Goal: Information Seeking & Learning: Learn about a topic

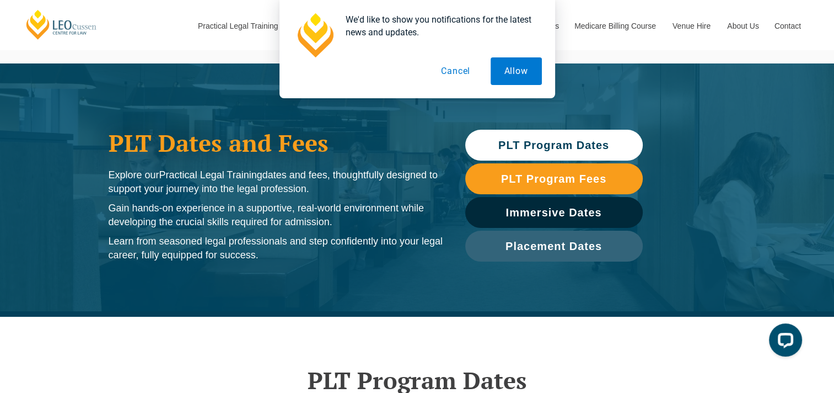
drag, startPoint x: 516, startPoint y: 139, endPoint x: 309, endPoint y: 259, distance: 239.4
click at [309, 259] on p "Learn from seasoned legal professionals and step confidently into your legal ca…" at bounding box center [276, 248] width 335 height 28
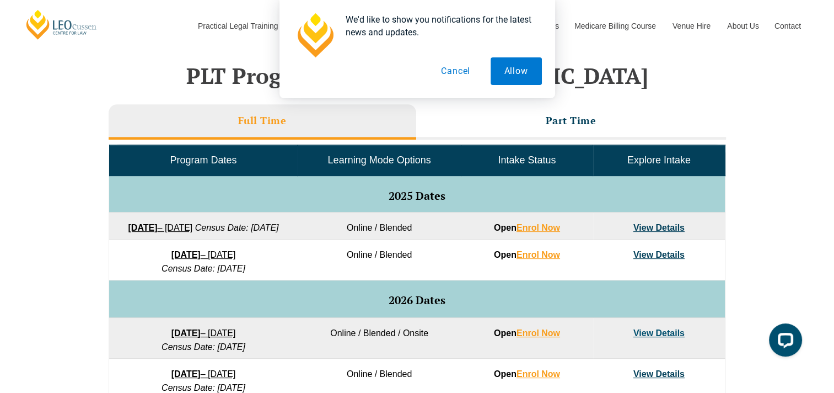
scroll to position [450, 0]
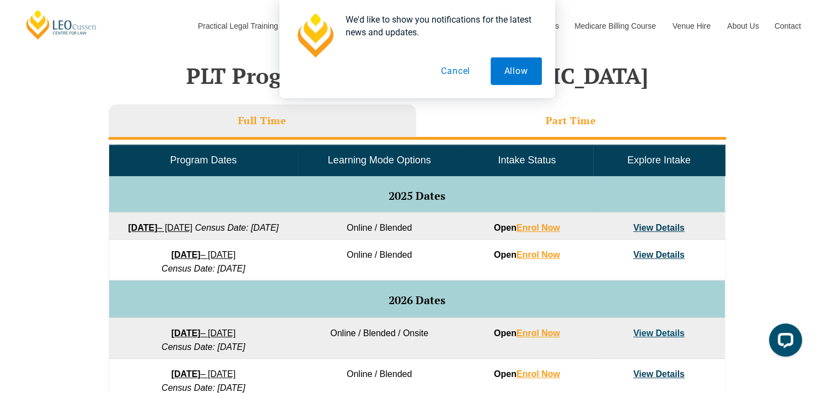
click at [516, 108] on li "Part Time" at bounding box center [571, 121] width 310 height 35
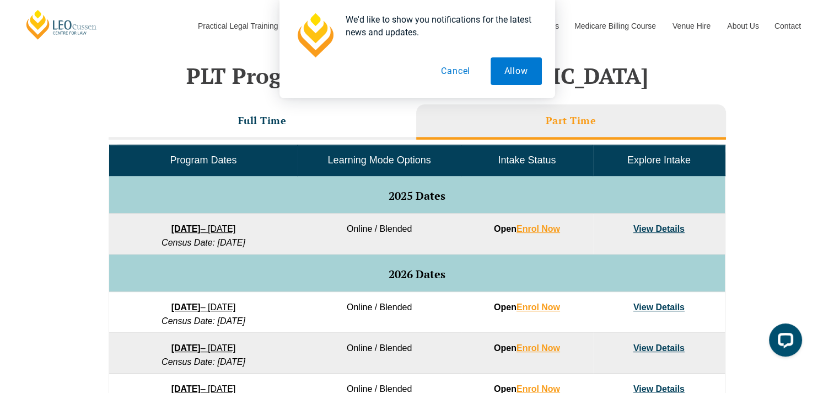
scroll to position [461, 0]
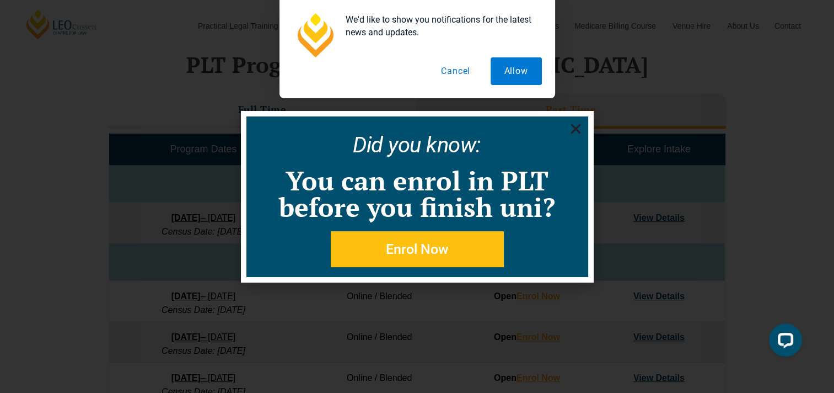
click at [578, 126] on use "Close" at bounding box center [576, 129] width 10 height 10
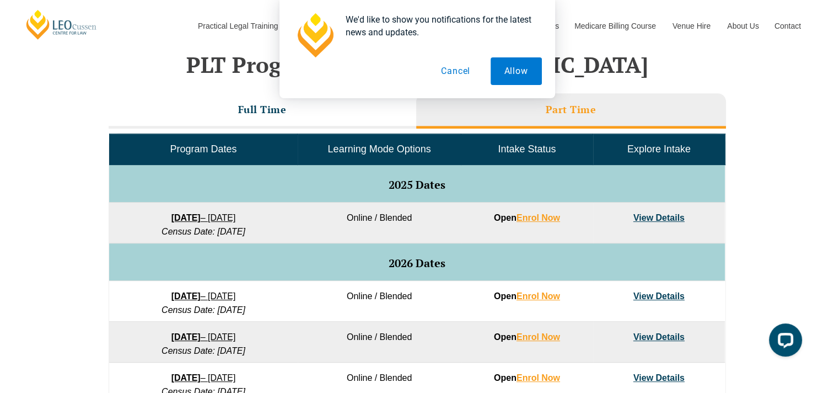
click at [648, 218] on link "View Details" at bounding box center [659, 217] width 51 height 9
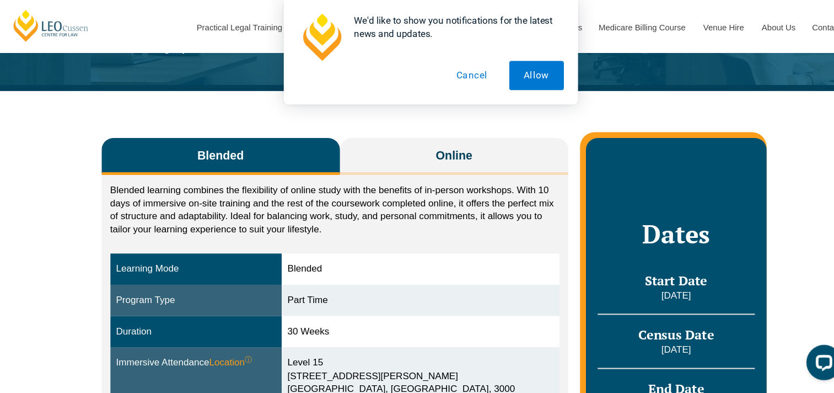
scroll to position [132, 0]
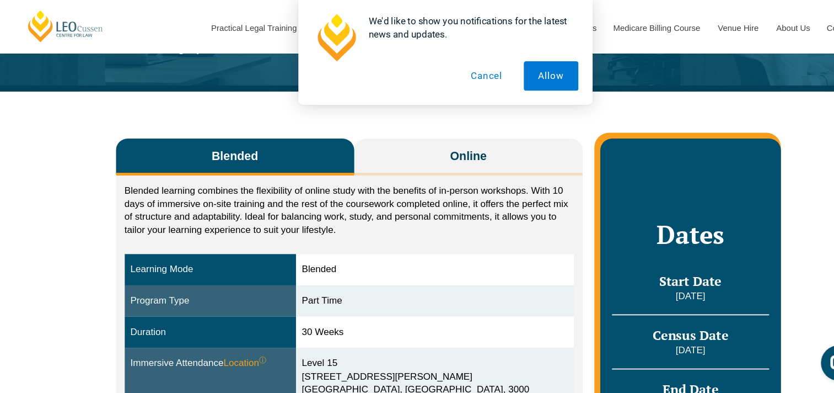
click at [461, 71] on button "Cancel" at bounding box center [455, 71] width 57 height 28
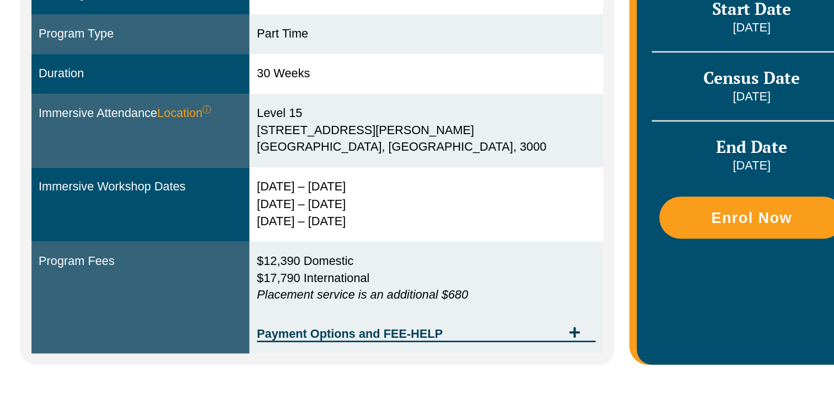
scroll to position [320, 0]
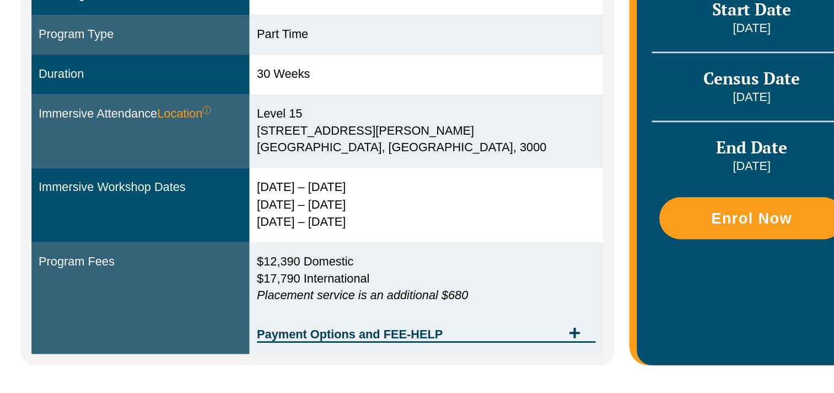
click at [421, 165] on div "Level 15 15 William Street Melbourne, Victoria, 3000" at bounding box center [407, 165] width 249 height 38
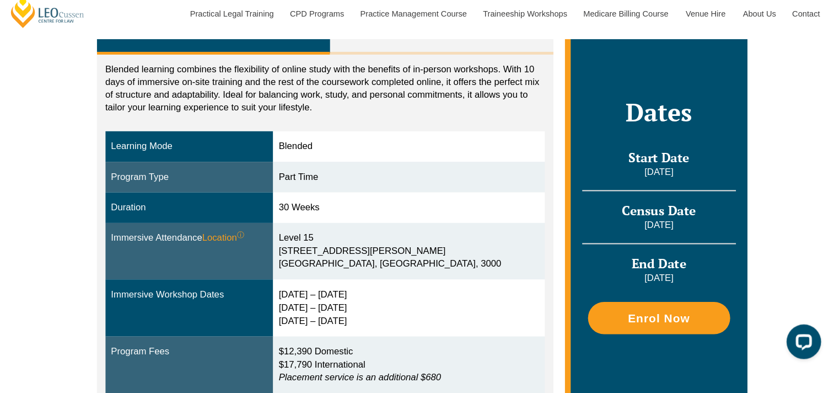
scroll to position [232, 0]
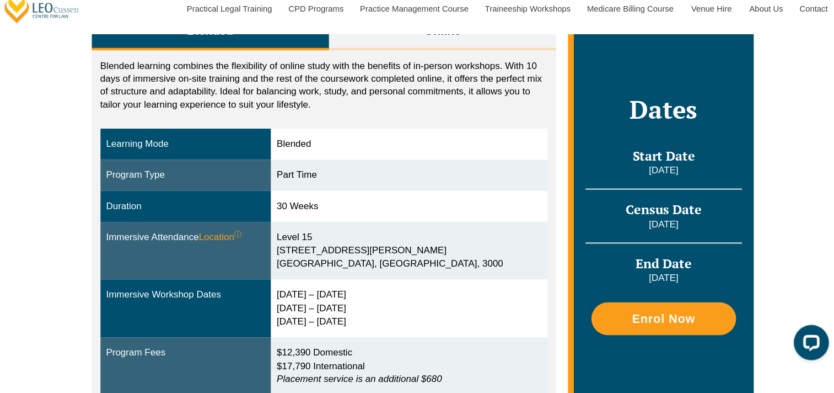
drag, startPoint x: 379, startPoint y: 305, endPoint x: 312, endPoint y: 278, distance: 73.0
click at [312, 280] on td "22 – 25 Sept 2025 27 – 29 Jan 2026 7 – 9 April 2026" at bounding box center [407, 307] width 260 height 55
copy div "22 – 25 Sept 2025 27 – 29 Jan 2026 7 – 9 April 2026"
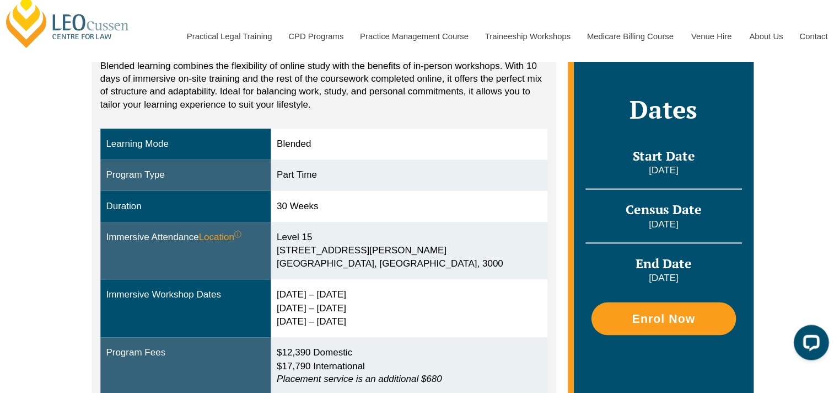
click at [401, 298] on div "22 – 25 Sept 2025 27 – 29 Jan 2026 7 – 9 April 2026" at bounding box center [407, 307] width 249 height 38
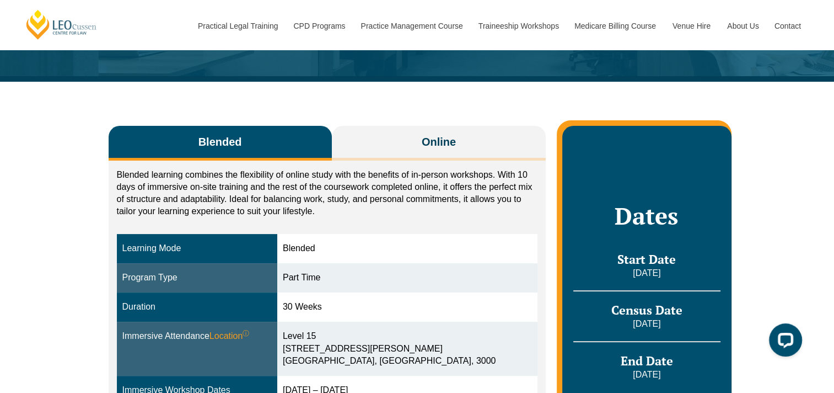
scroll to position [136, 0]
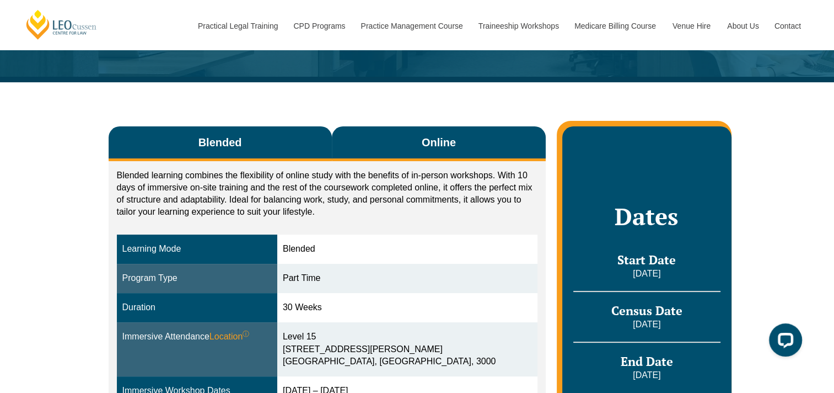
click at [413, 126] on button "Online" at bounding box center [439, 143] width 214 height 35
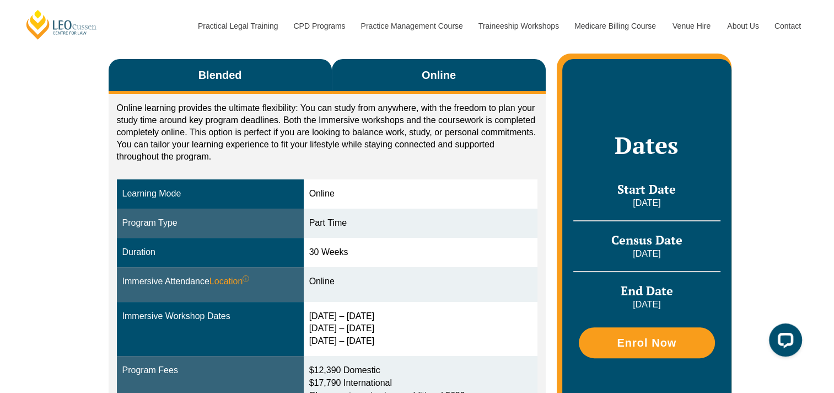
scroll to position [197, 0]
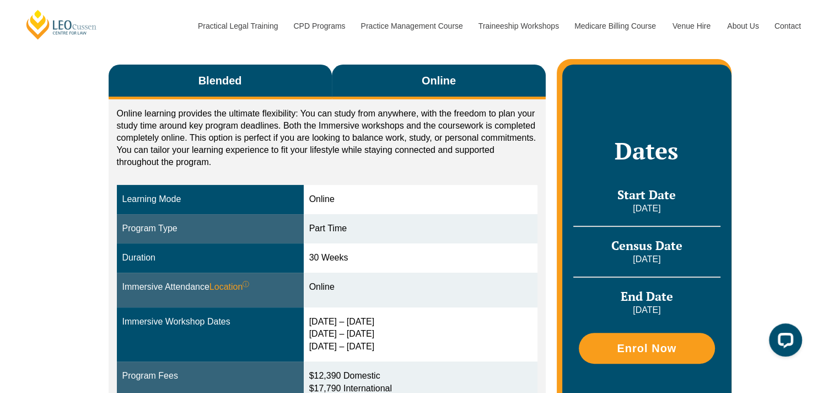
click at [275, 65] on button "Blended" at bounding box center [220, 82] width 223 height 35
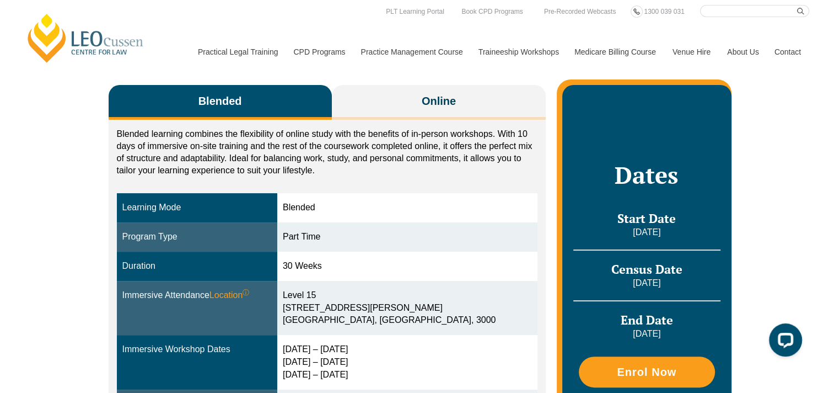
scroll to position [176, 0]
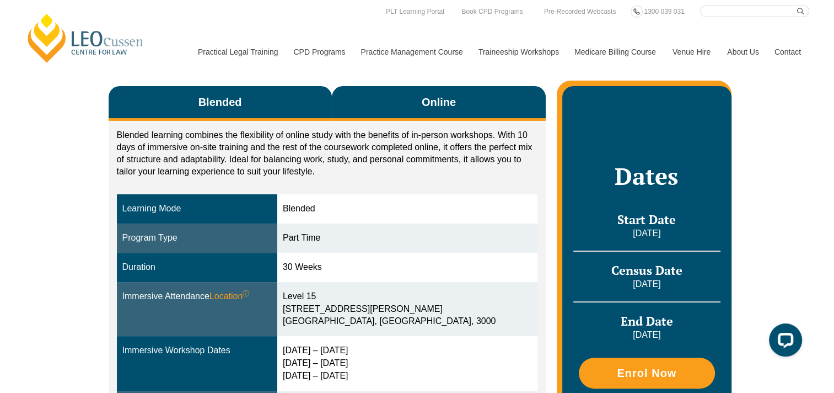
click at [385, 88] on button "Online" at bounding box center [439, 103] width 214 height 35
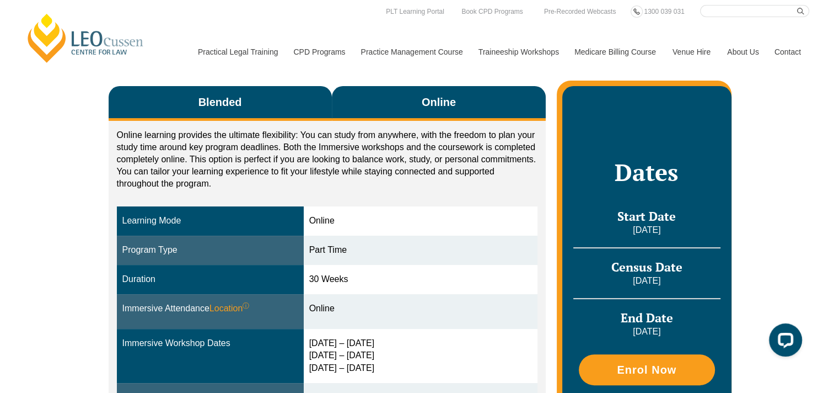
click at [273, 90] on button "Blended" at bounding box center [220, 103] width 223 height 35
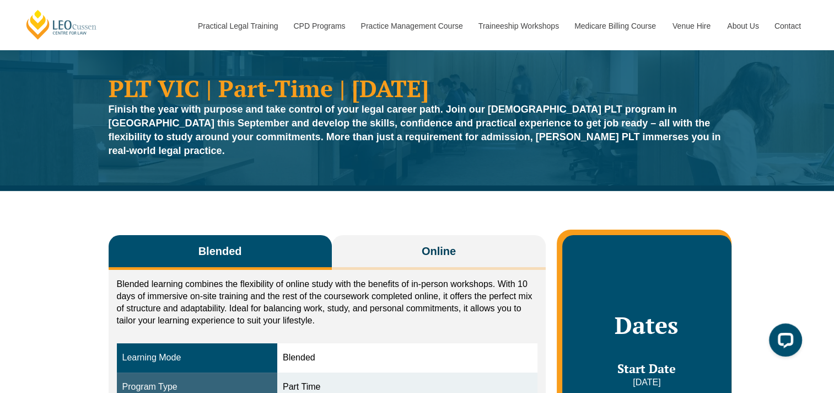
scroll to position [0, 0]
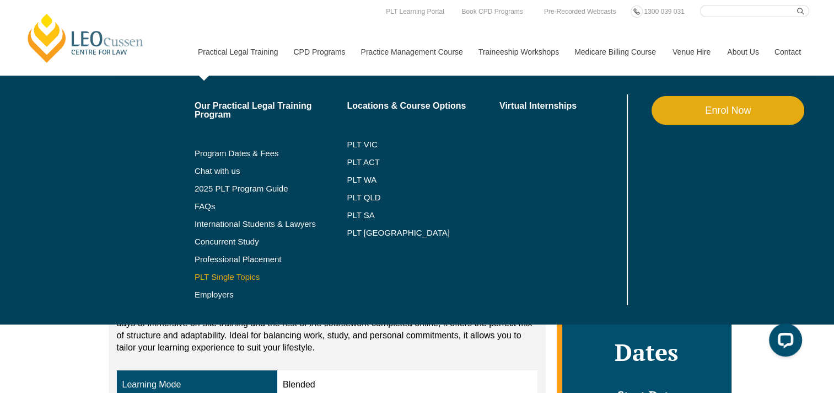
click at [228, 273] on link "PLT Single Topics" at bounding box center [271, 276] width 153 height 9
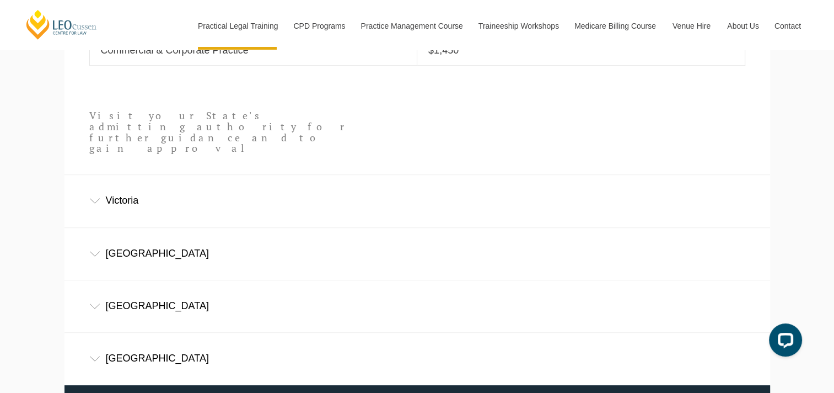
scroll to position [659, 0]
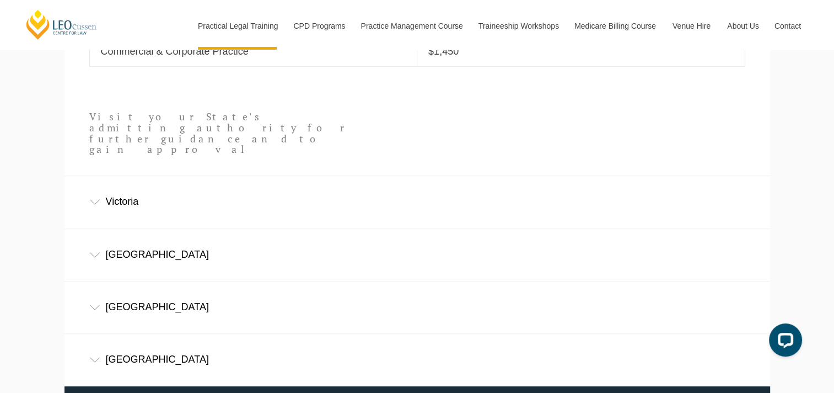
click at [93, 199] on icon at bounding box center [94, 202] width 11 height 6
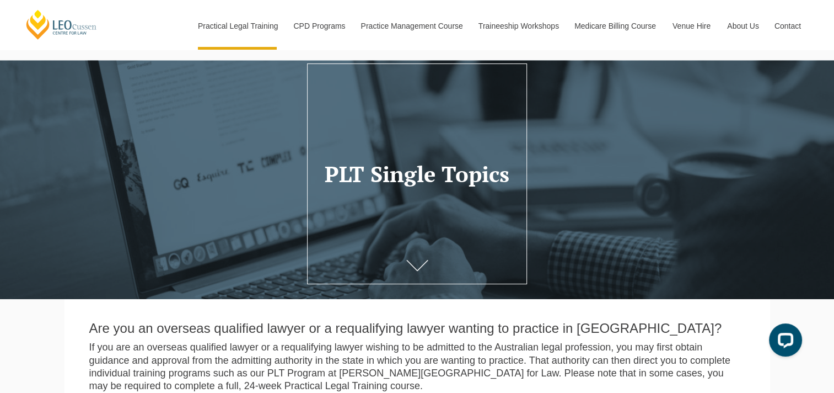
scroll to position [0, 0]
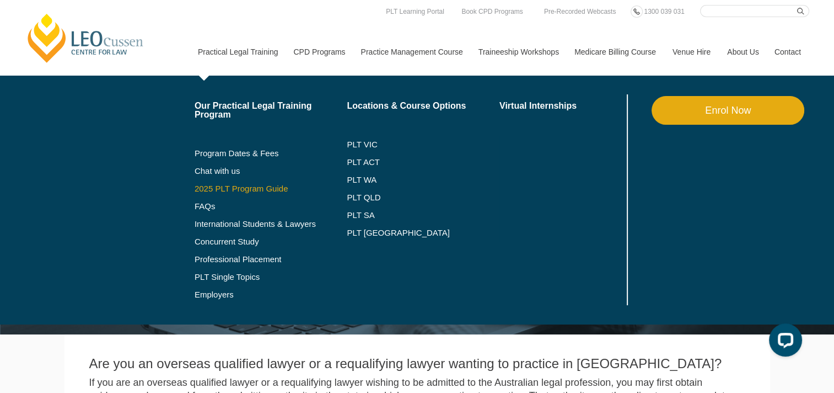
click at [234, 190] on link "2025 PLT Program Guide" at bounding box center [257, 188] width 125 height 9
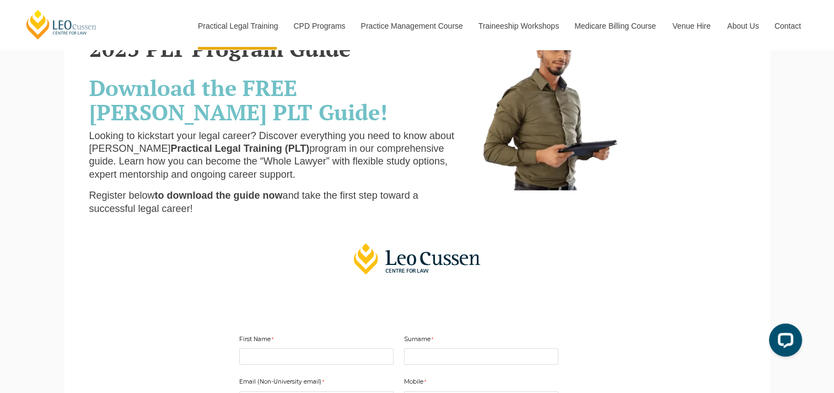
scroll to position [68, 0]
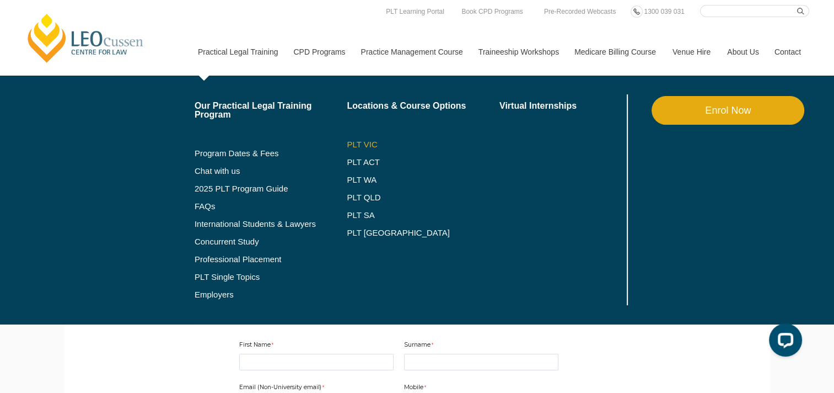
click at [362, 144] on link "PLT VIC" at bounding box center [423, 144] width 153 height 9
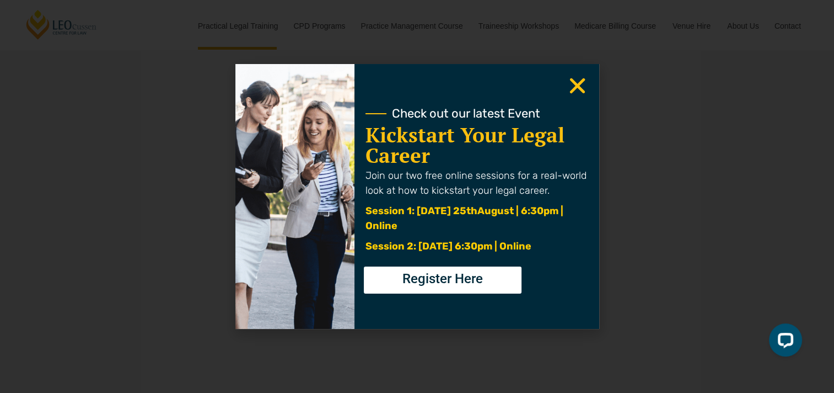
scroll to position [3624, 0]
click at [573, 87] on use "Close" at bounding box center [577, 85] width 15 height 15
click at [578, 83] on use "Close" at bounding box center [577, 85] width 15 height 15
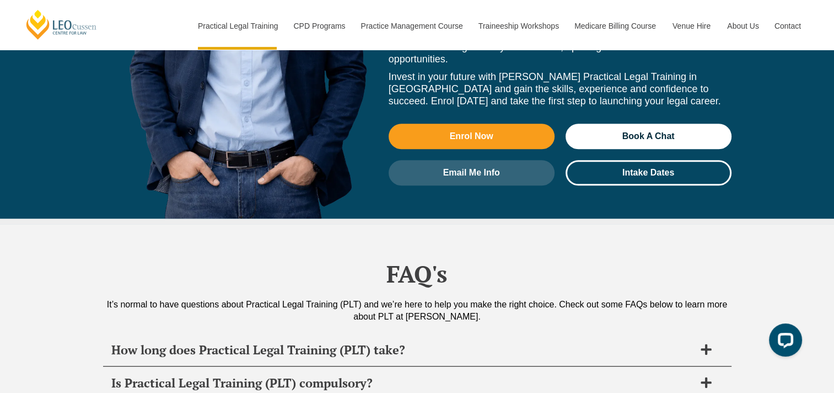
scroll to position [5069, 0]
